Goal: Check status: Check status

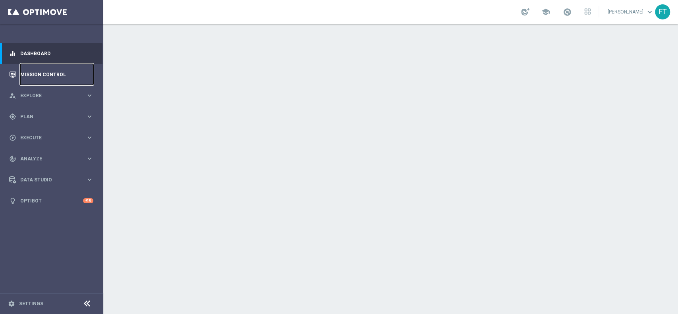
click at [49, 79] on link "Mission Control" at bounding box center [56, 74] width 73 height 21
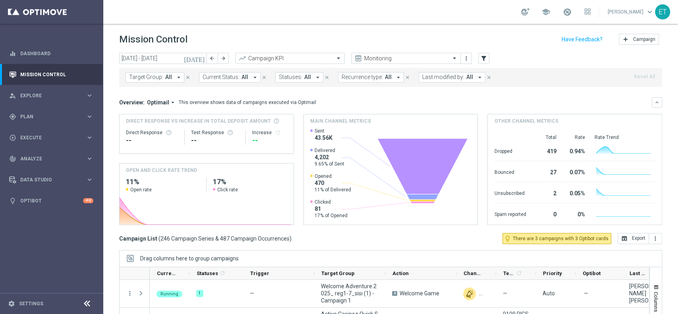
click at [202, 58] on icon "[DATE]" at bounding box center [194, 58] width 21 height 7
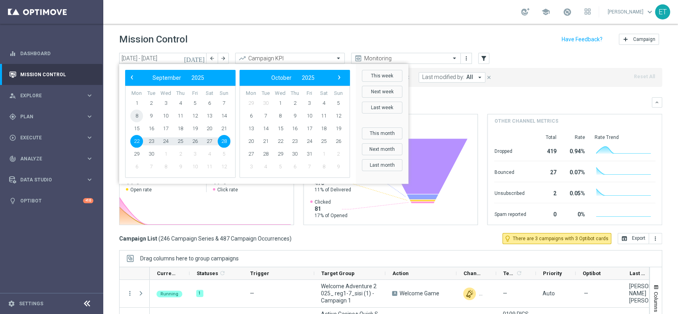
click at [137, 114] on span "8" at bounding box center [136, 116] width 13 height 13
click at [223, 144] on span "28" at bounding box center [224, 141] width 13 height 13
type input "[DATE] - [DATE]"
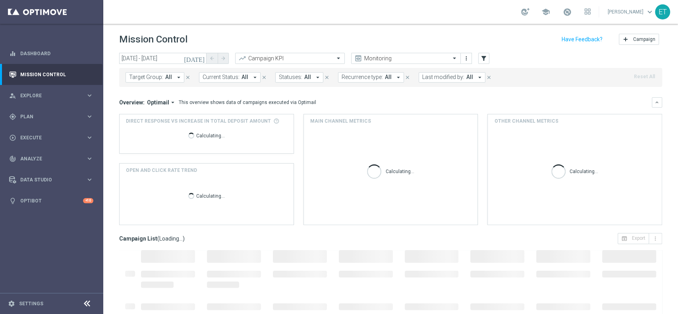
click at [438, 74] on span "Last modified by:" at bounding box center [443, 77] width 42 height 7
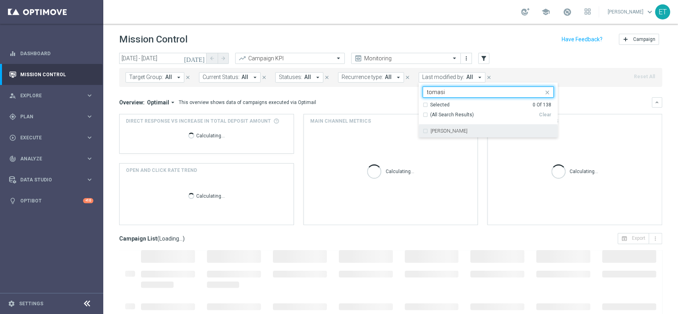
click at [435, 127] on div "[PERSON_NAME]" at bounding box center [487, 131] width 131 height 13
type input "tomasi"
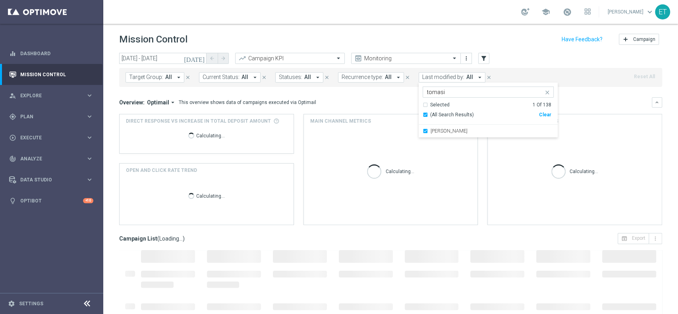
click at [592, 105] on div "Overview: Optimail arrow_drop_down This overview shows data of campaigns execut…" at bounding box center [385, 102] width 532 height 7
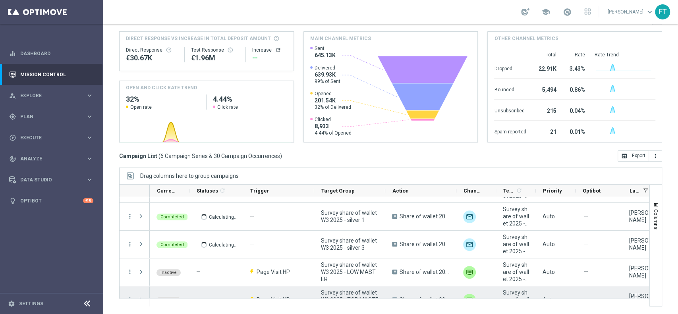
scroll to position [65, 0]
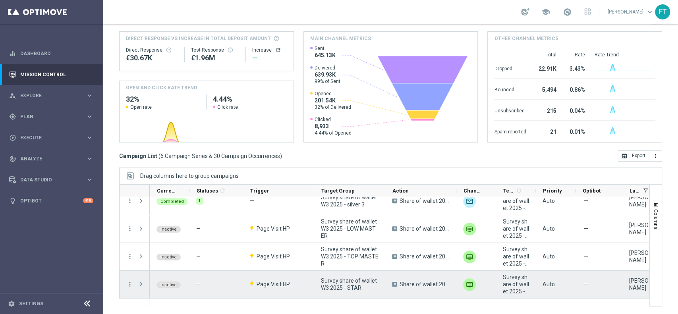
click at [139, 284] on span "Press SPACE to select this row." at bounding box center [140, 284] width 7 height 6
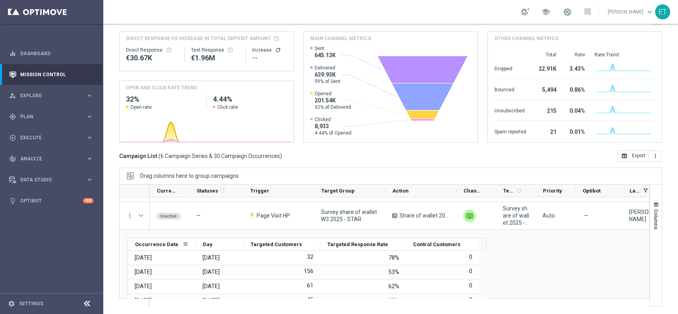
scroll to position [105, 0]
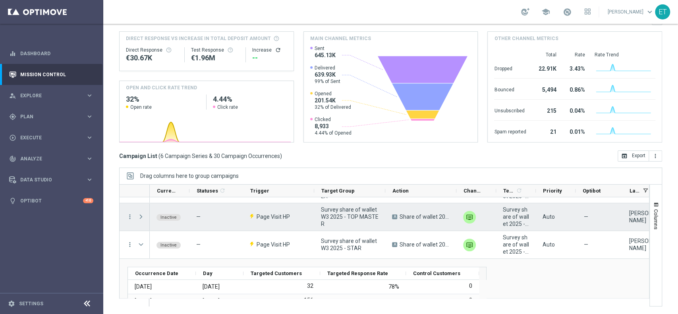
click at [140, 218] on span "Press SPACE to select this row." at bounding box center [140, 217] width 7 height 6
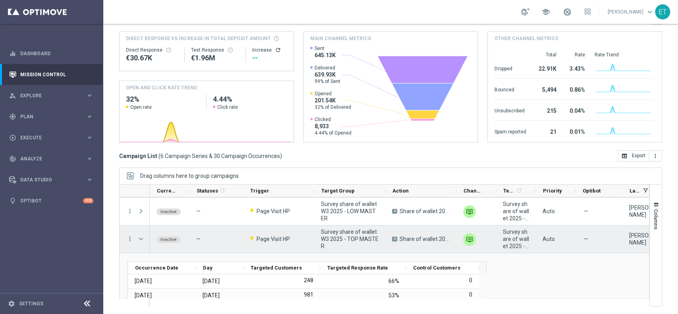
scroll to position [83, 0]
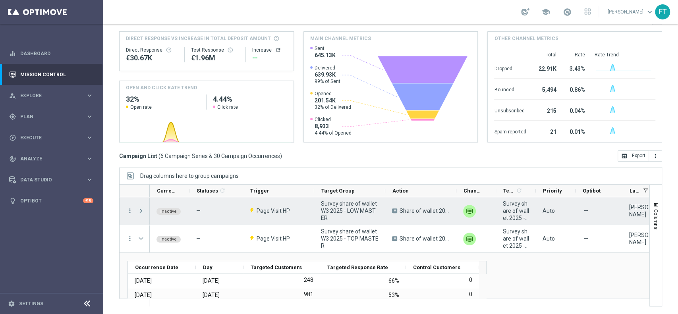
click at [139, 213] on span "Press SPACE to select this row." at bounding box center [140, 211] width 7 height 6
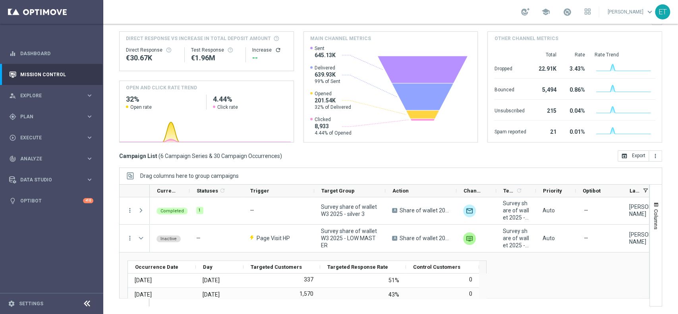
scroll to position [4, 0]
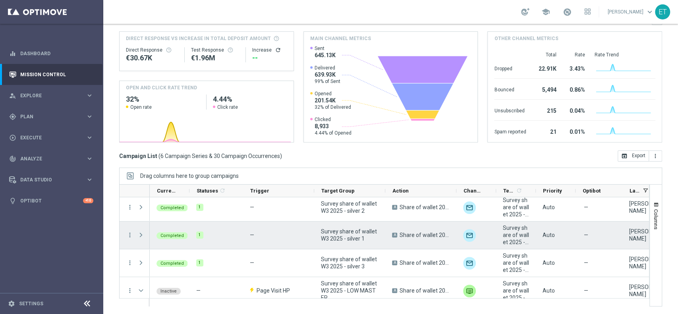
click at [141, 238] on span "Press SPACE to select this row." at bounding box center [140, 234] width 7 height 7
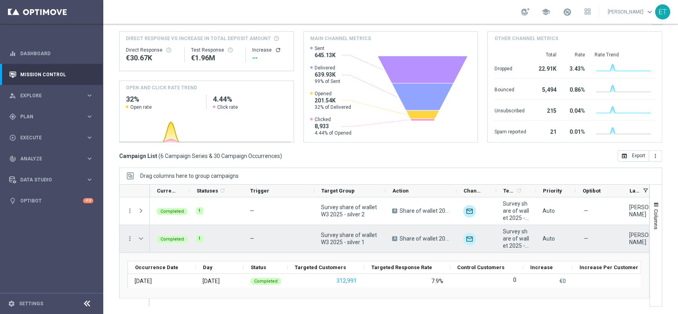
scroll to position [0, 0]
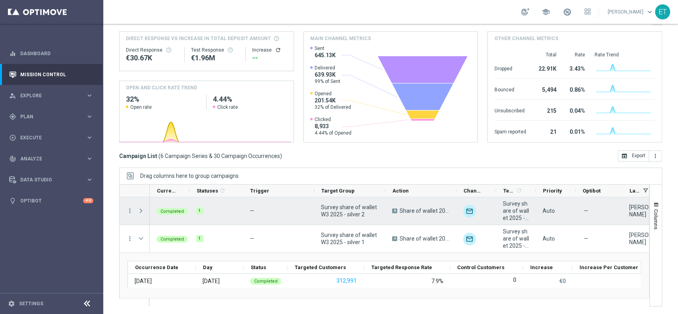
click at [142, 210] on span "Press SPACE to select this row." at bounding box center [140, 211] width 7 height 6
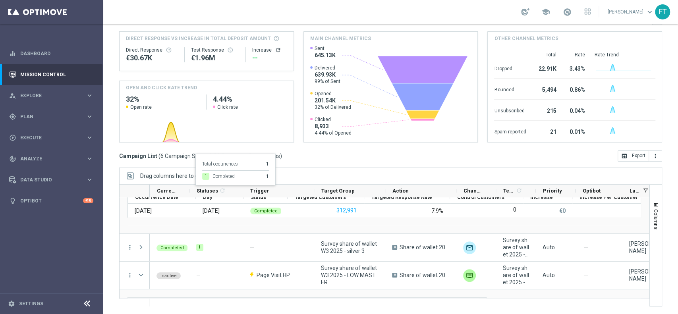
scroll to position [146, 0]
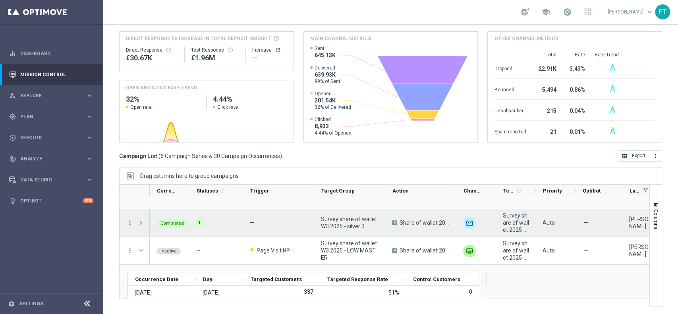
click at [139, 221] on span "Press SPACE to select this row." at bounding box center [140, 223] width 7 height 6
